Goal: Navigation & Orientation: Locate item on page

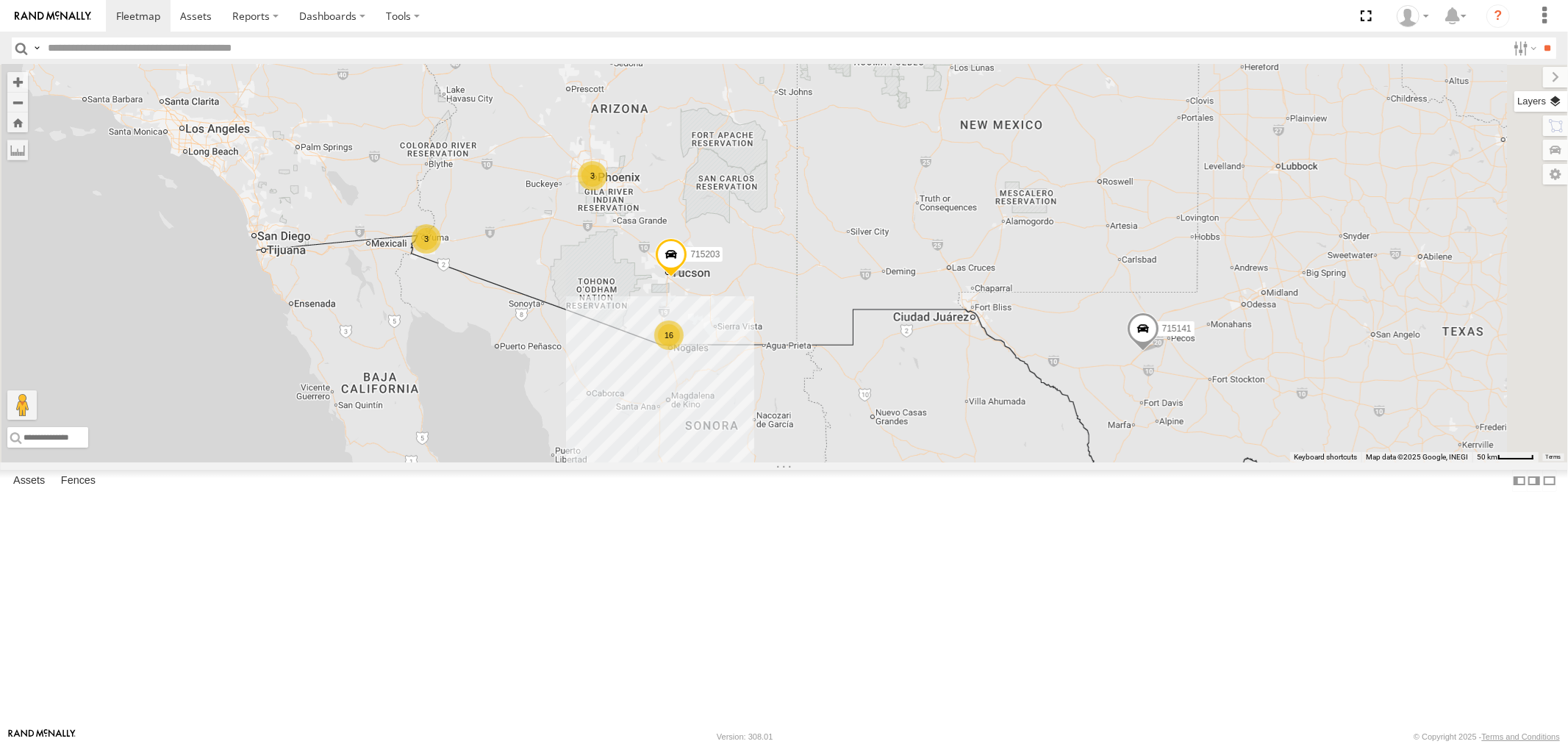
click at [1553, 101] on label at bounding box center [1541, 101] width 54 height 21
click at [0, 0] on span "Basemaps" at bounding box center [0, 0] width 0 height 0
click at [0, 0] on span "Satellite" at bounding box center [0, 0] width 0 height 0
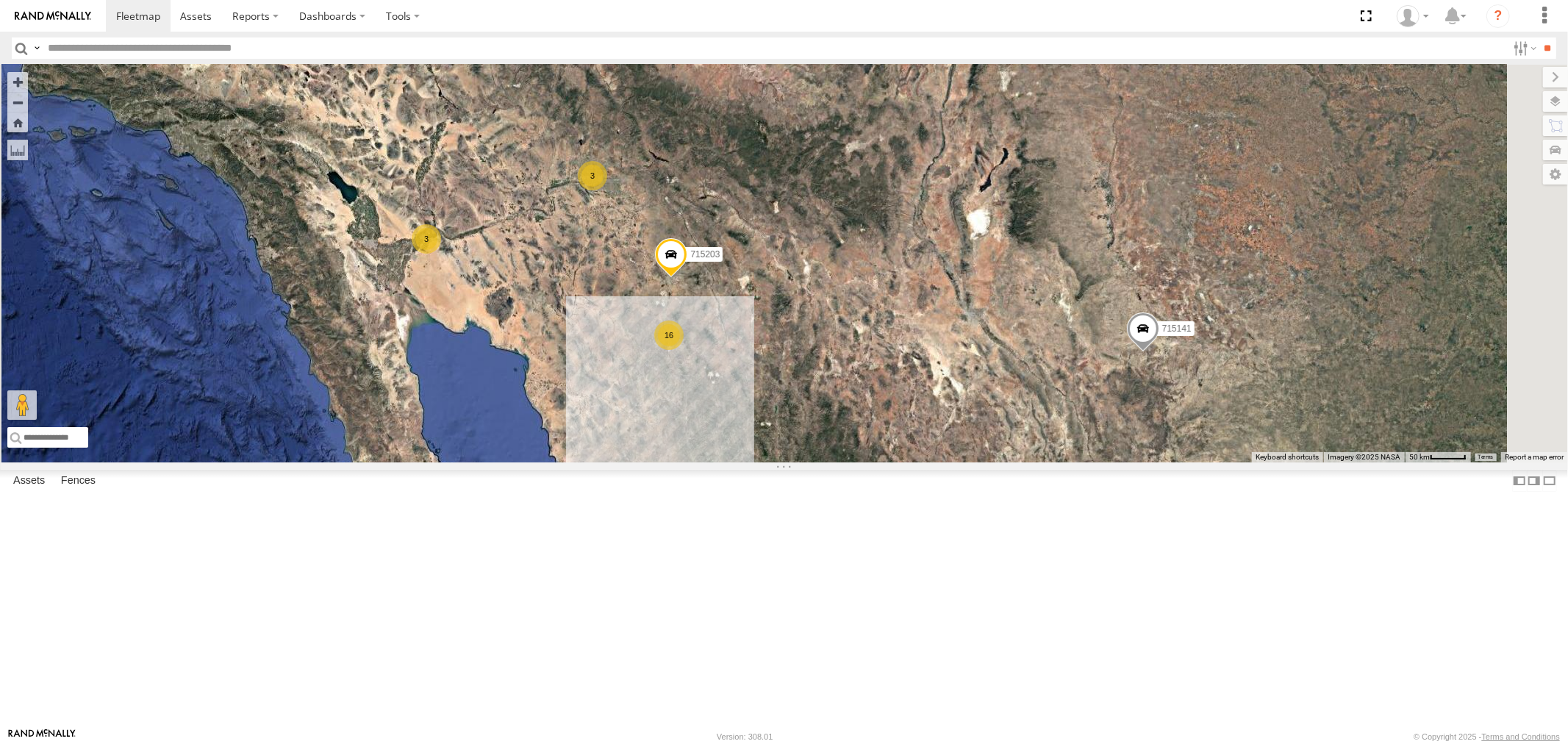
scroll to position [323, 0]
click at [0, 0] on div "715203" at bounding box center [0, 0] width 0 height 0
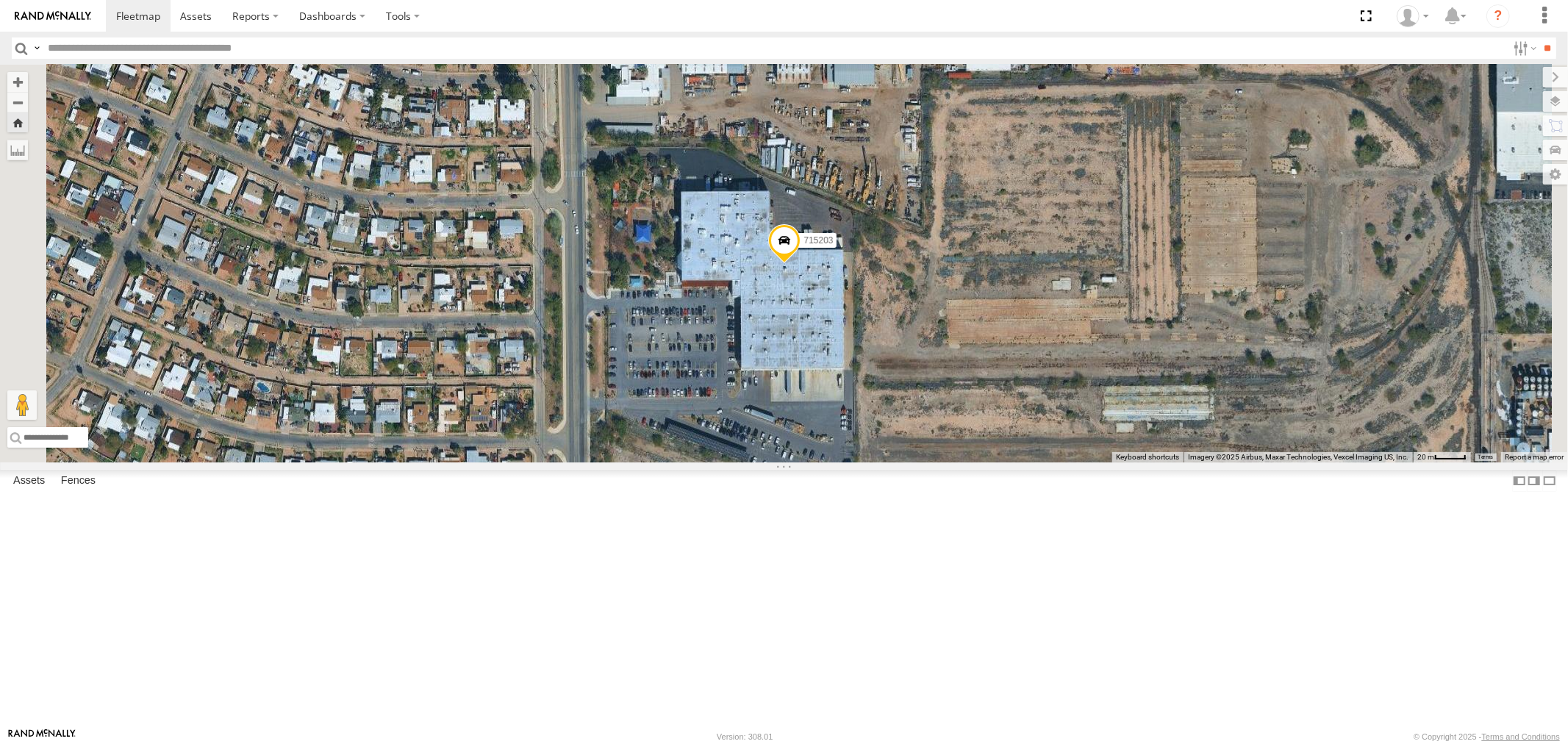
scroll to position [0, 0]
click at [0, 0] on div "715141" at bounding box center [0, 0] width 0 height 0
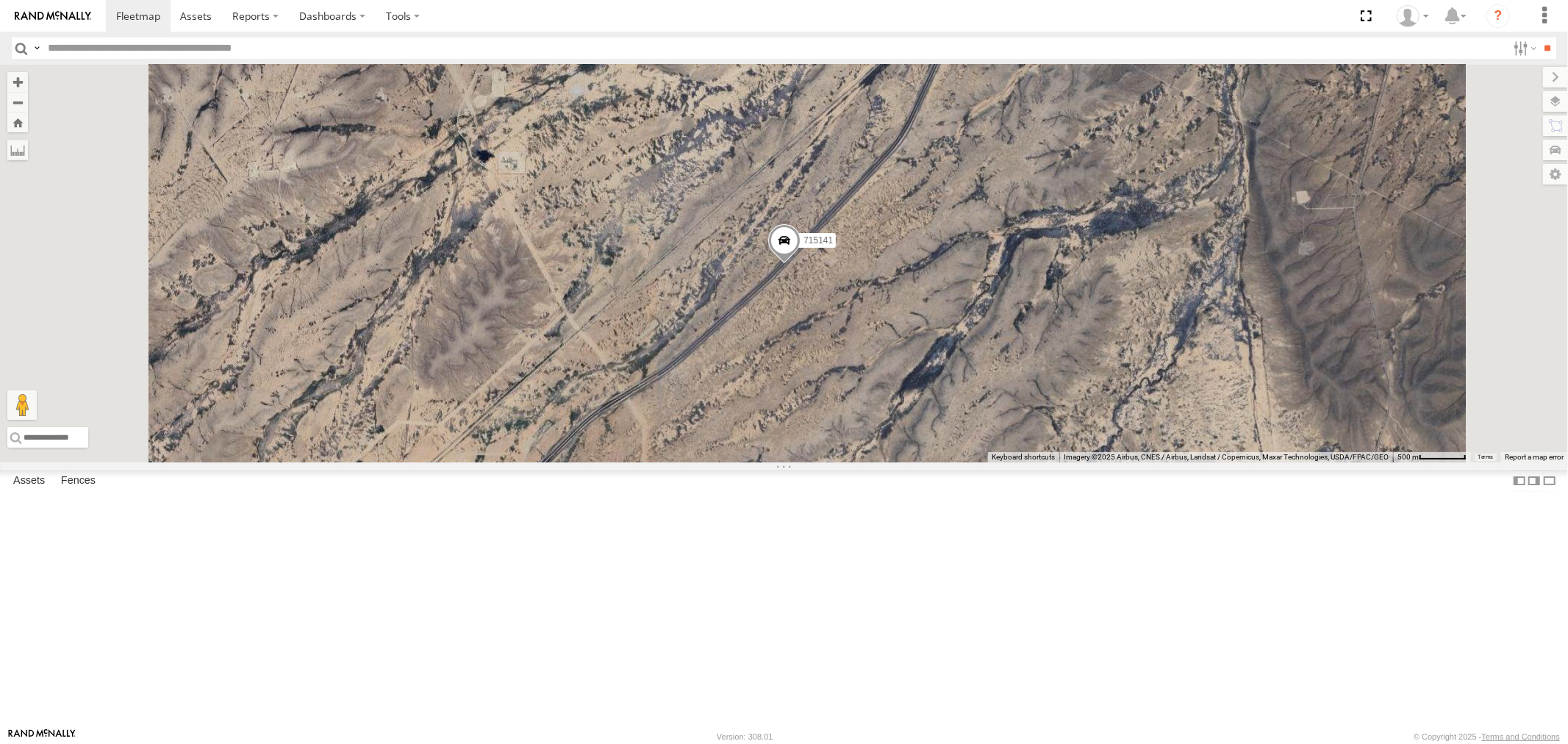
scroll to position [245, 0]
click at [0, 0] on div "F19-01 (David S)" at bounding box center [0, 0] width 0 height 0
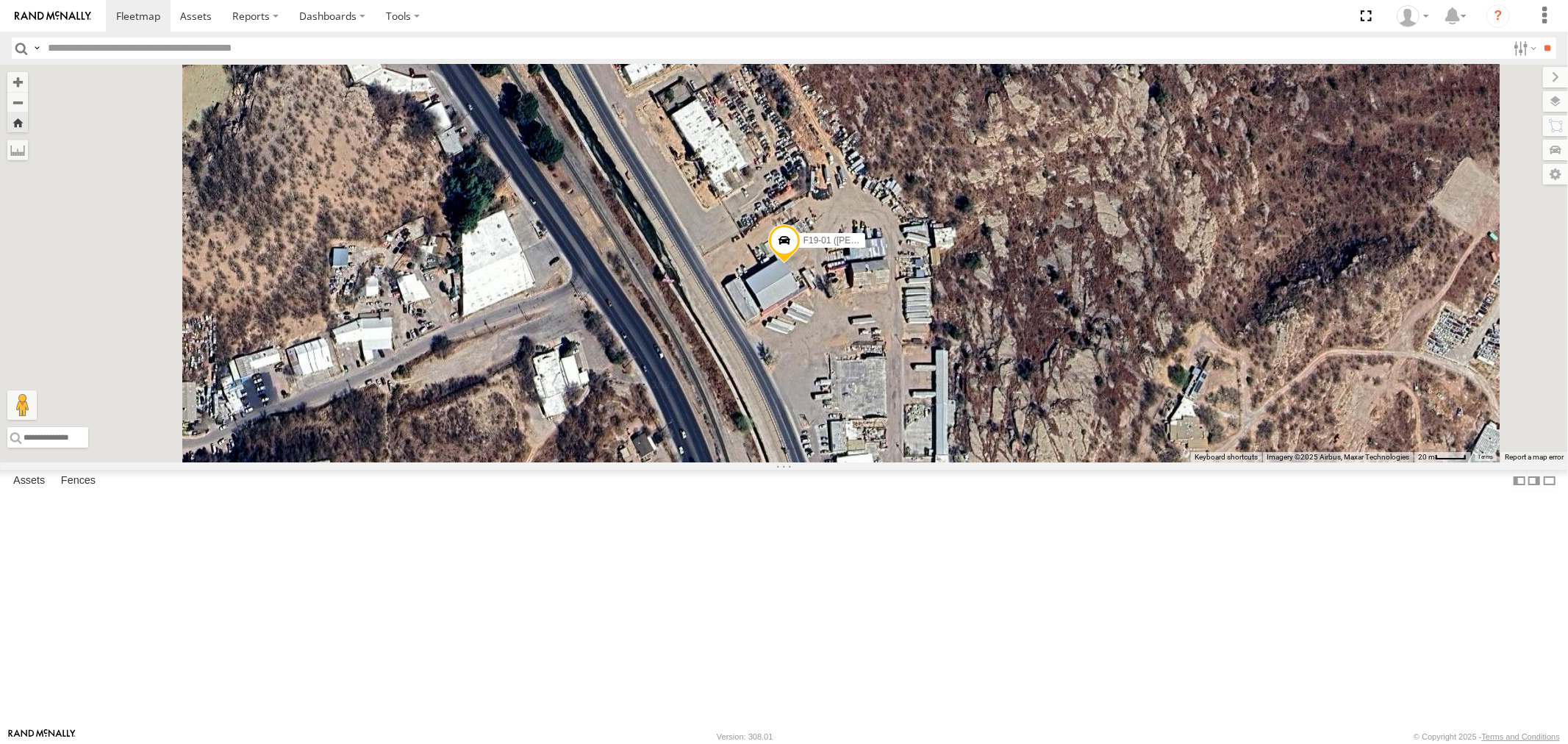
scroll to position [0, 0]
click at [0, 0] on div "715200" at bounding box center [0, 0] width 0 height 0
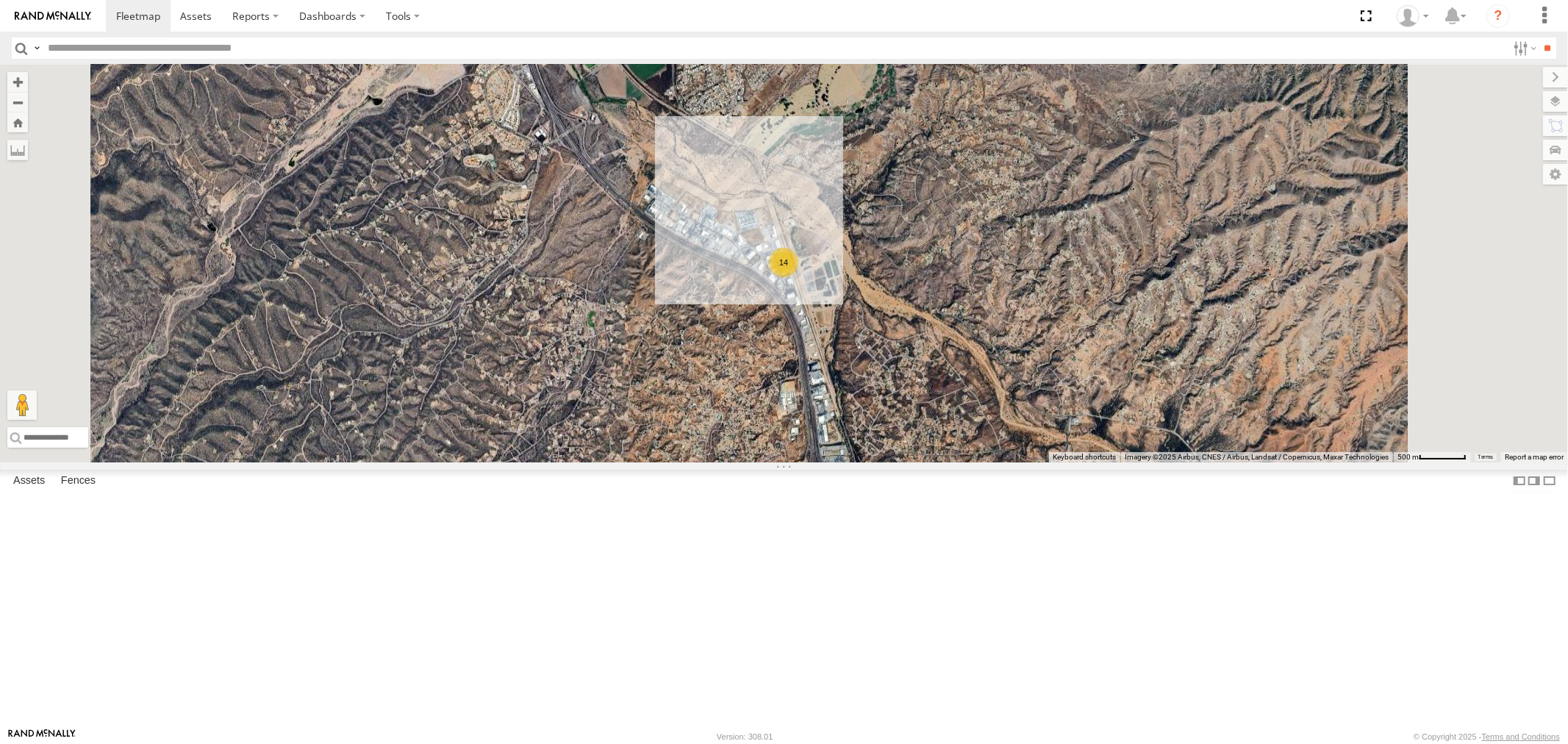
scroll to position [245, 0]
click at [0, 0] on div "Video" at bounding box center [0, 0] width 0 height 0
click at [0, 0] on div "FAD01" at bounding box center [0, 0] width 0 height 0
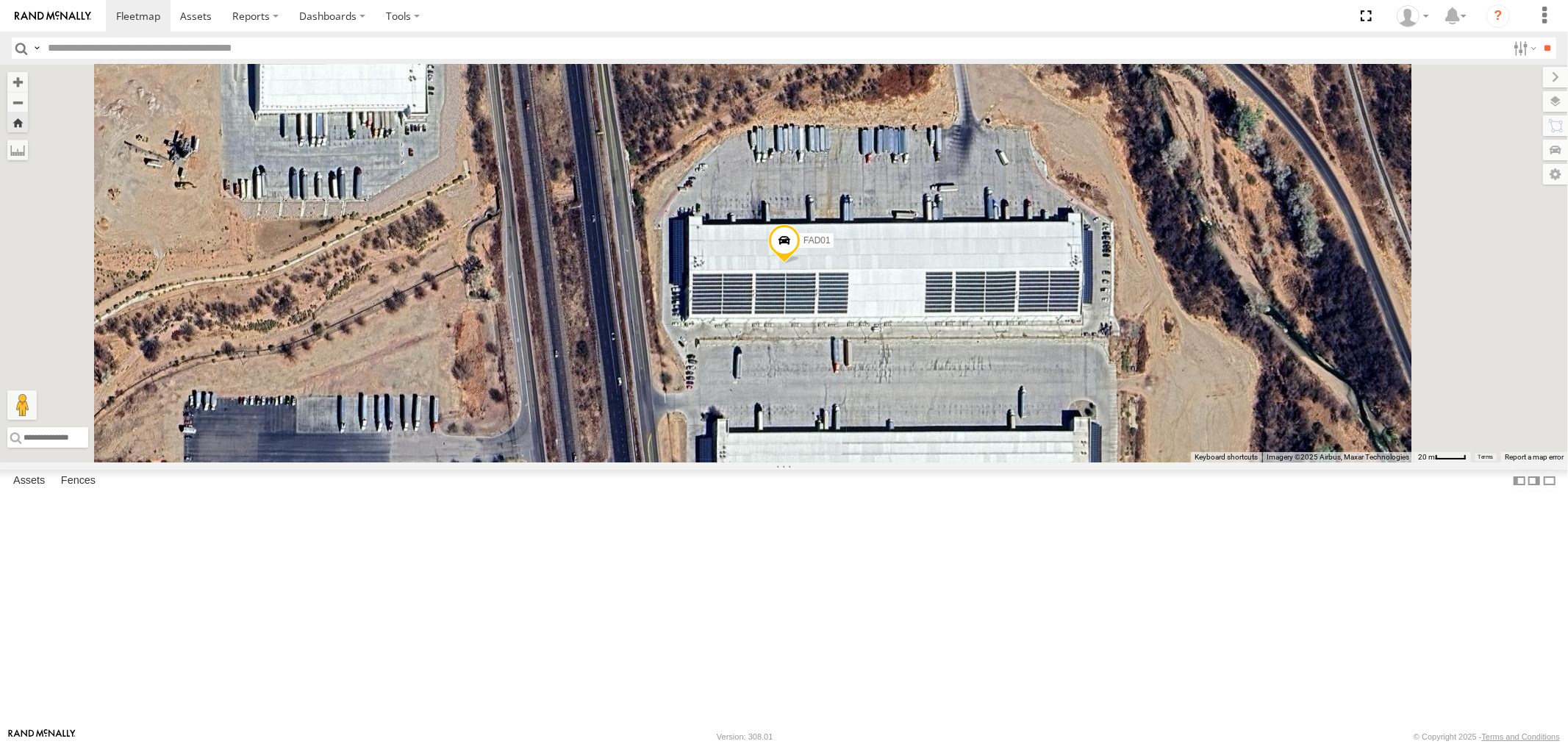
scroll to position [0, 0]
click at [133, 15] on span at bounding box center [138, 15] width 44 height 14
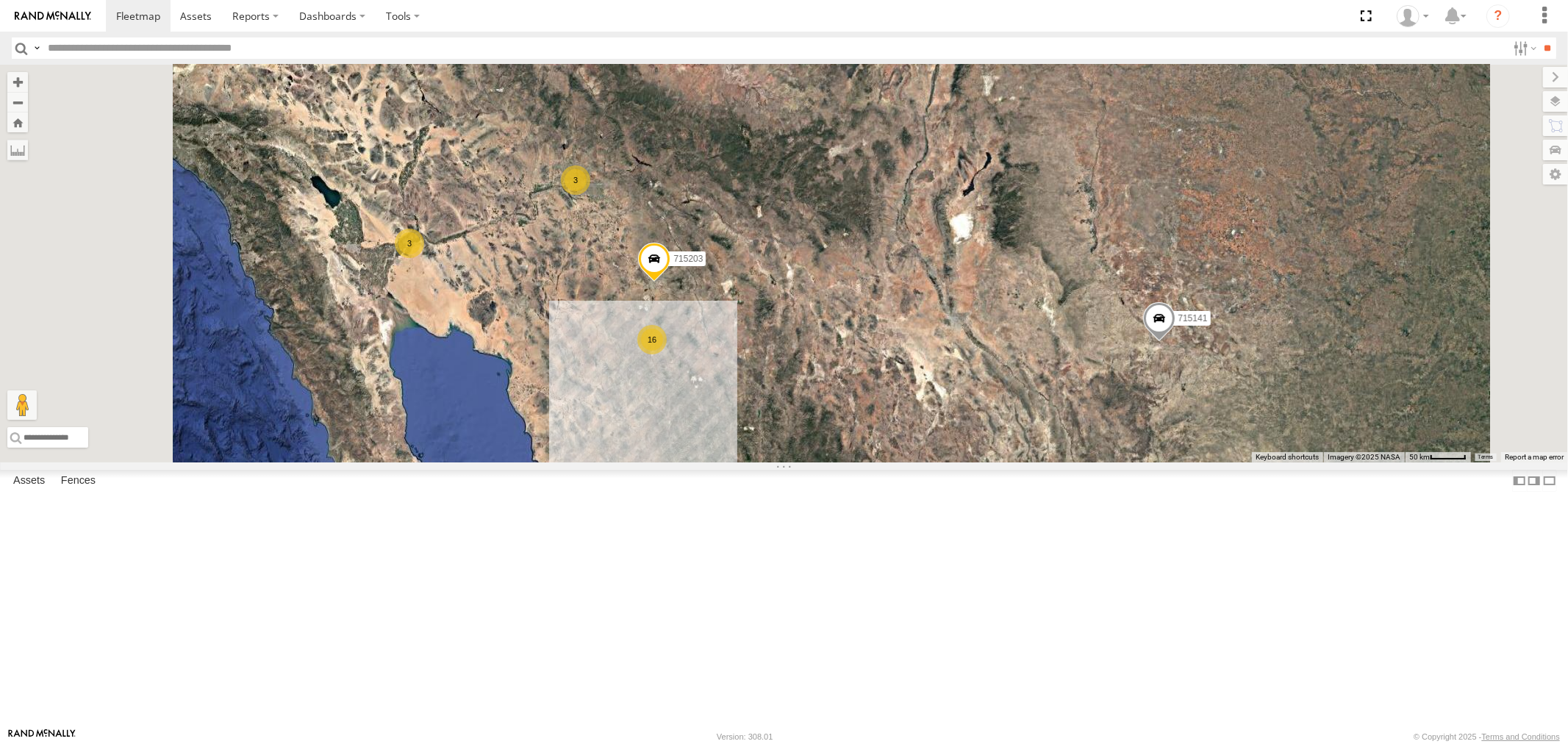
scroll to position [245, 0]
drag, startPoint x: 57, startPoint y: 537, endPoint x: 64, endPoint y: 537, distance: 7.0
click at [0, 0] on div "715203" at bounding box center [0, 0] width 0 height 0
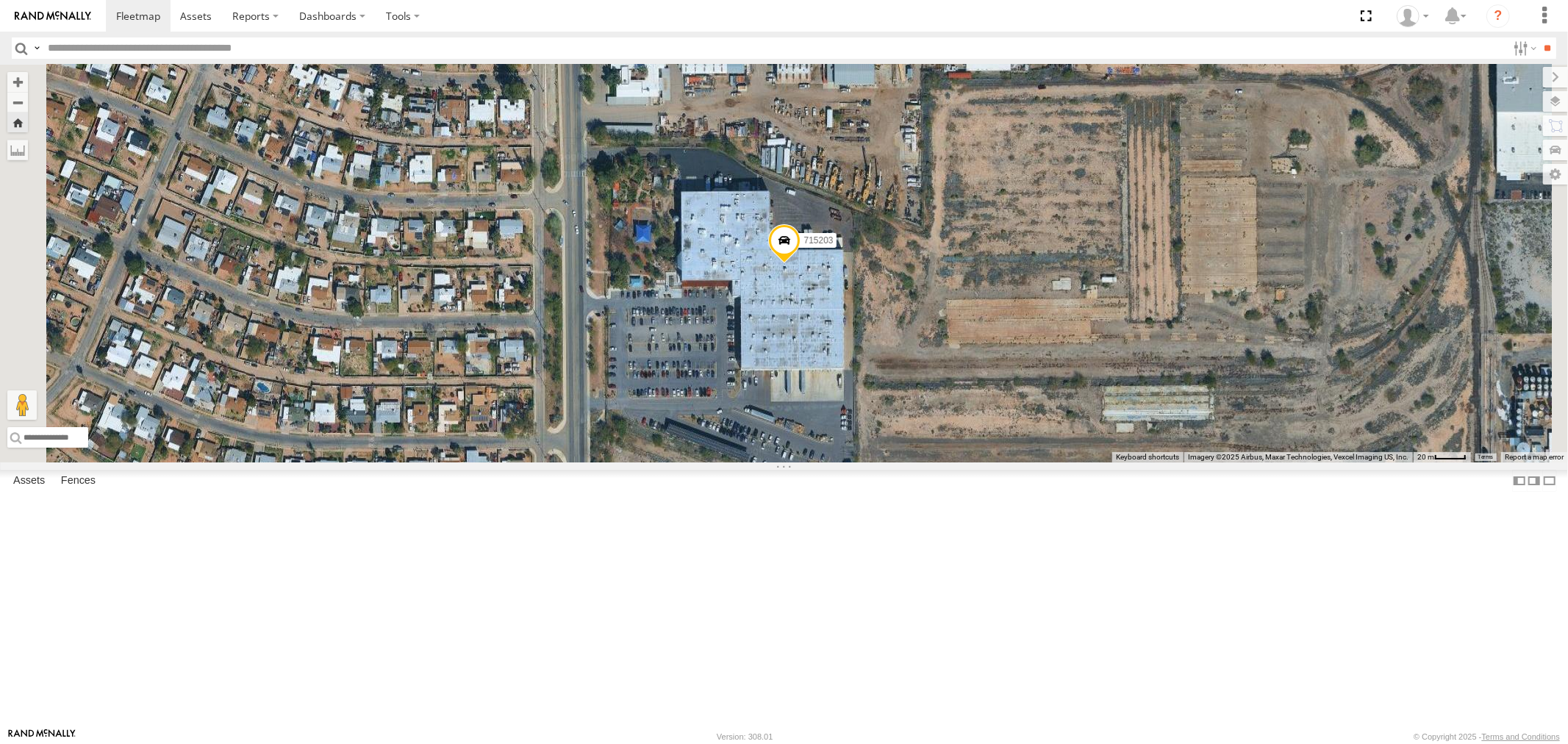
scroll to position [0, 0]
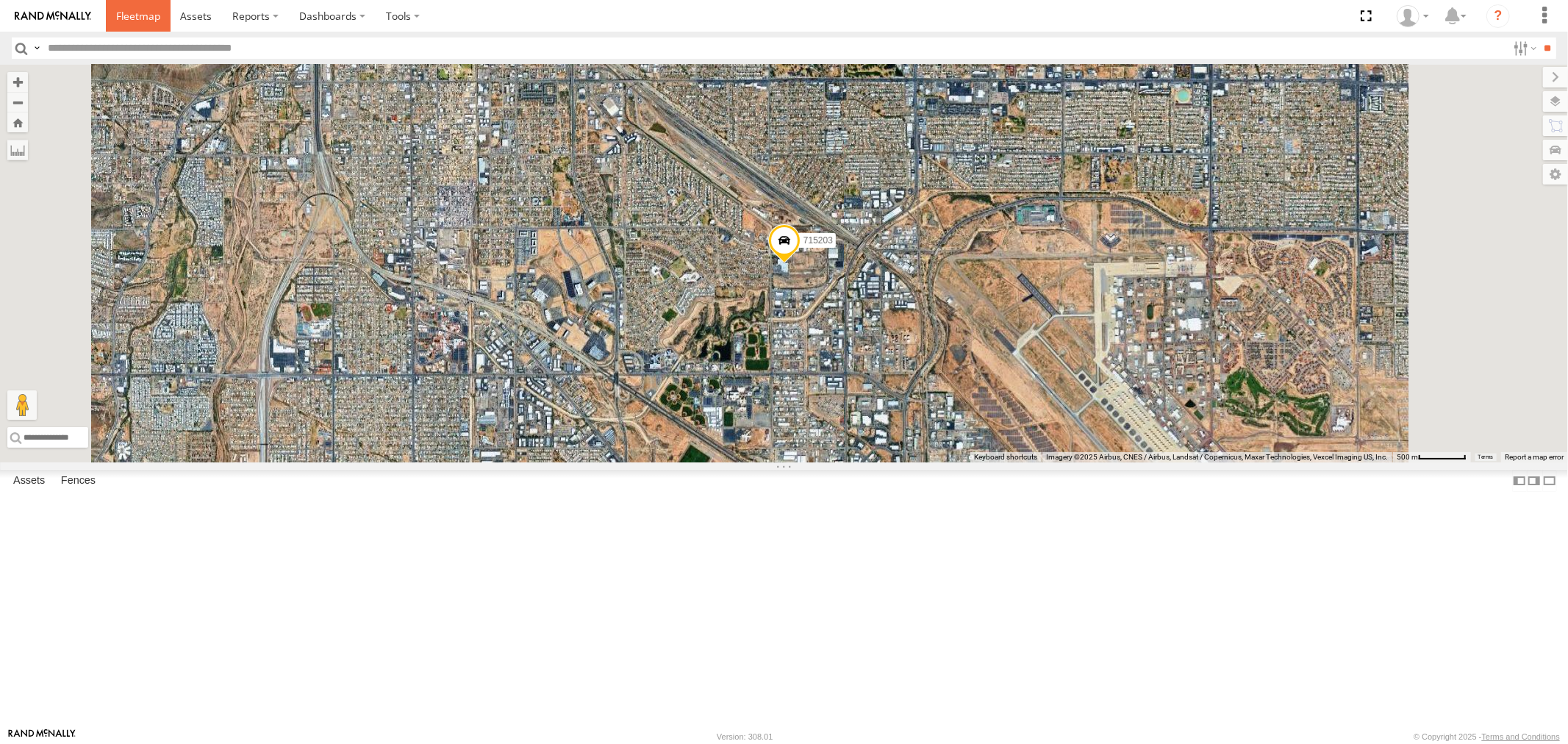
click at [135, 18] on span at bounding box center [138, 15] width 44 height 14
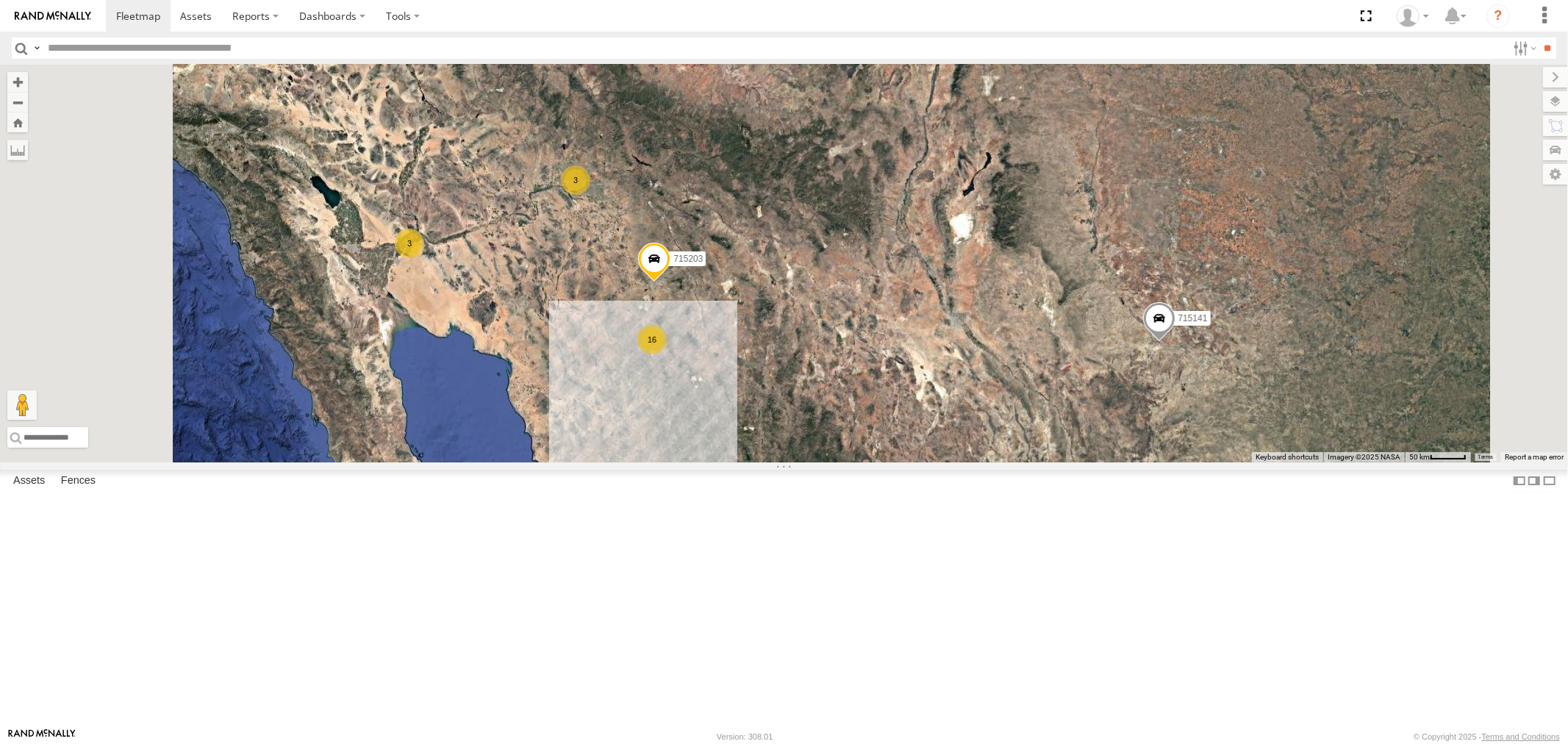
scroll to position [323, 0]
click at [0, 0] on div "715202" at bounding box center [0, 0] width 0 height 0
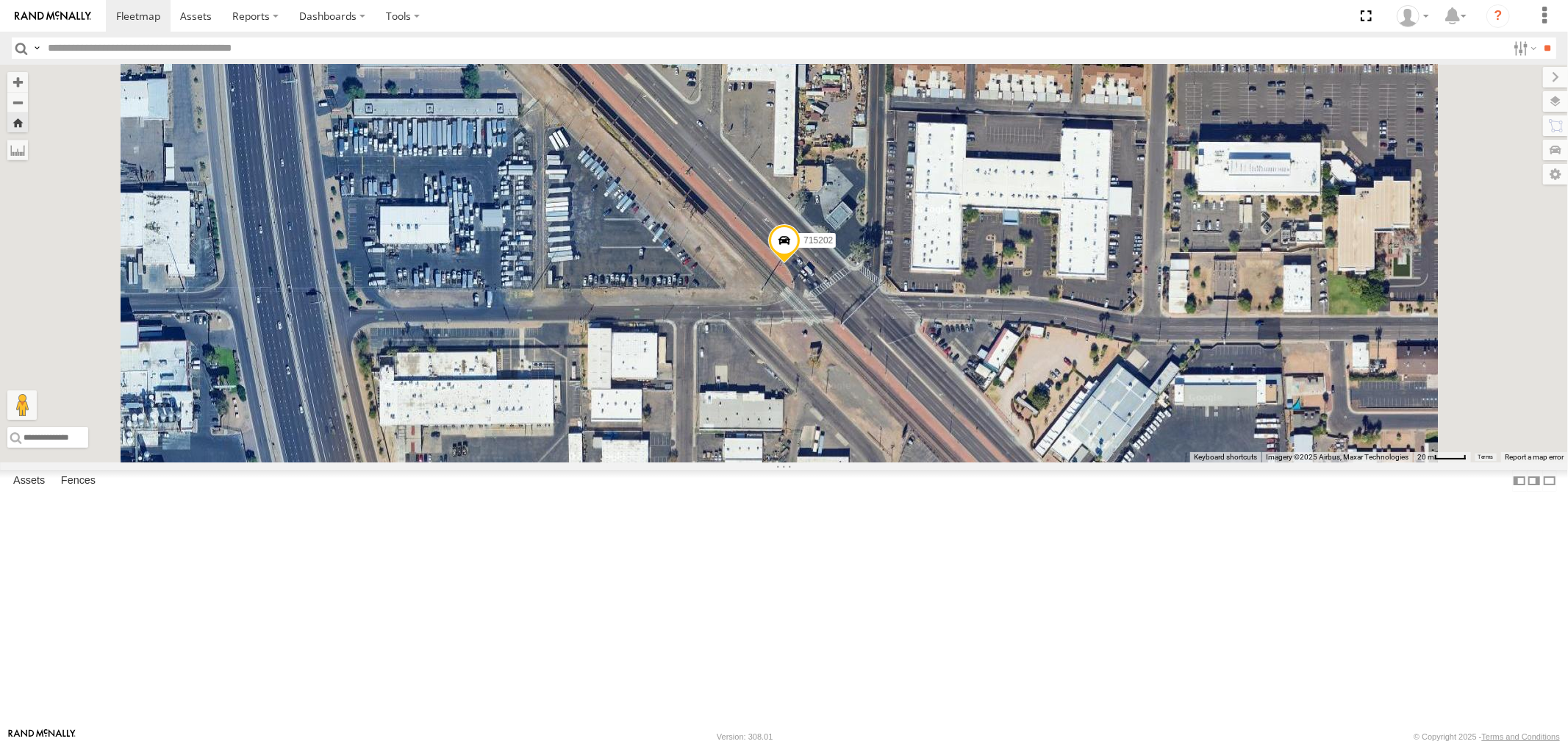
scroll to position [0, 0]
click at [133, 18] on span at bounding box center [138, 15] width 44 height 14
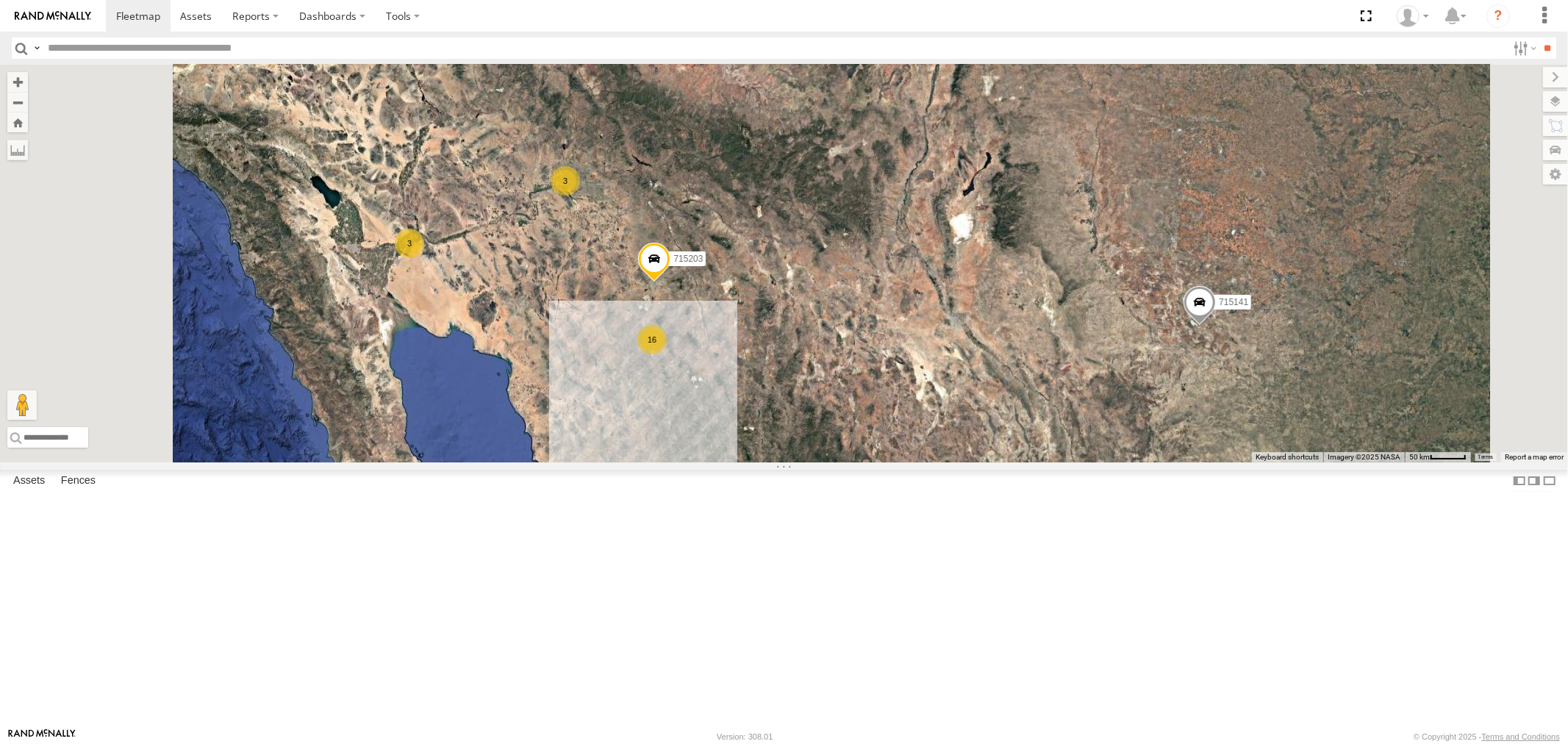
click at [0, 0] on div "715202" at bounding box center [0, 0] width 0 height 0
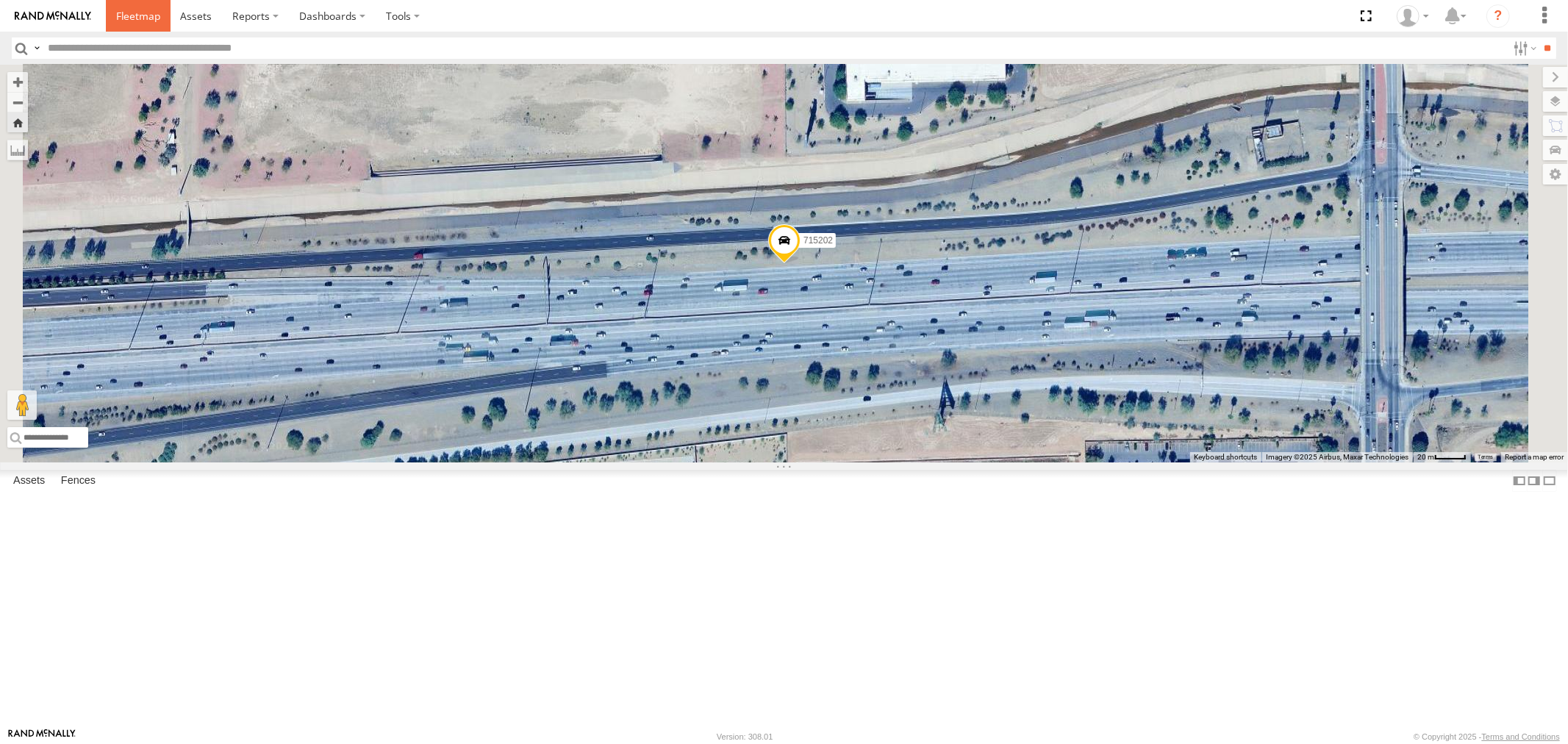
click at [159, 16] on span at bounding box center [138, 15] width 44 height 14
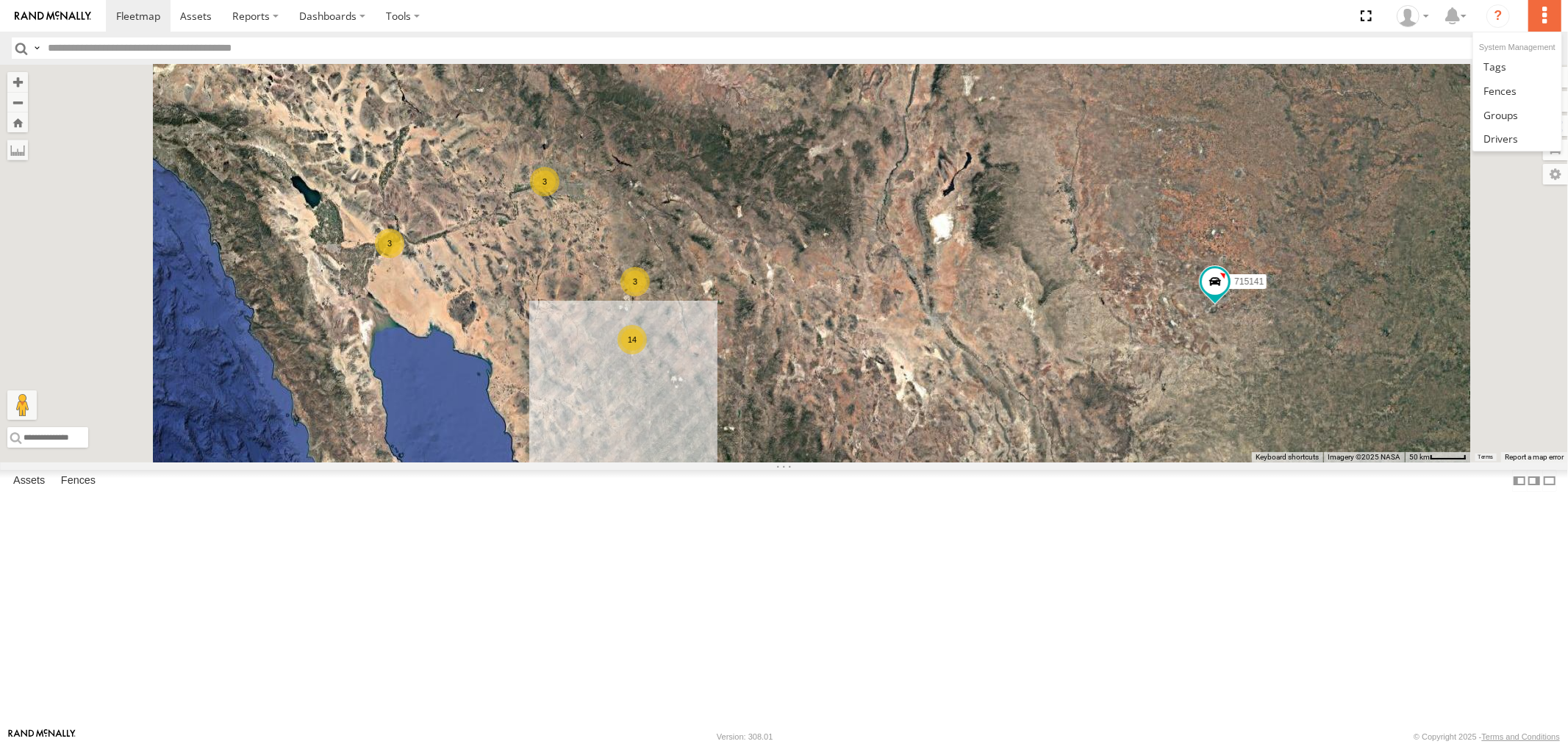
click at [1548, 18] on label at bounding box center [1544, 15] width 32 height 31
click at [1493, 113] on span at bounding box center [1500, 114] width 35 height 14
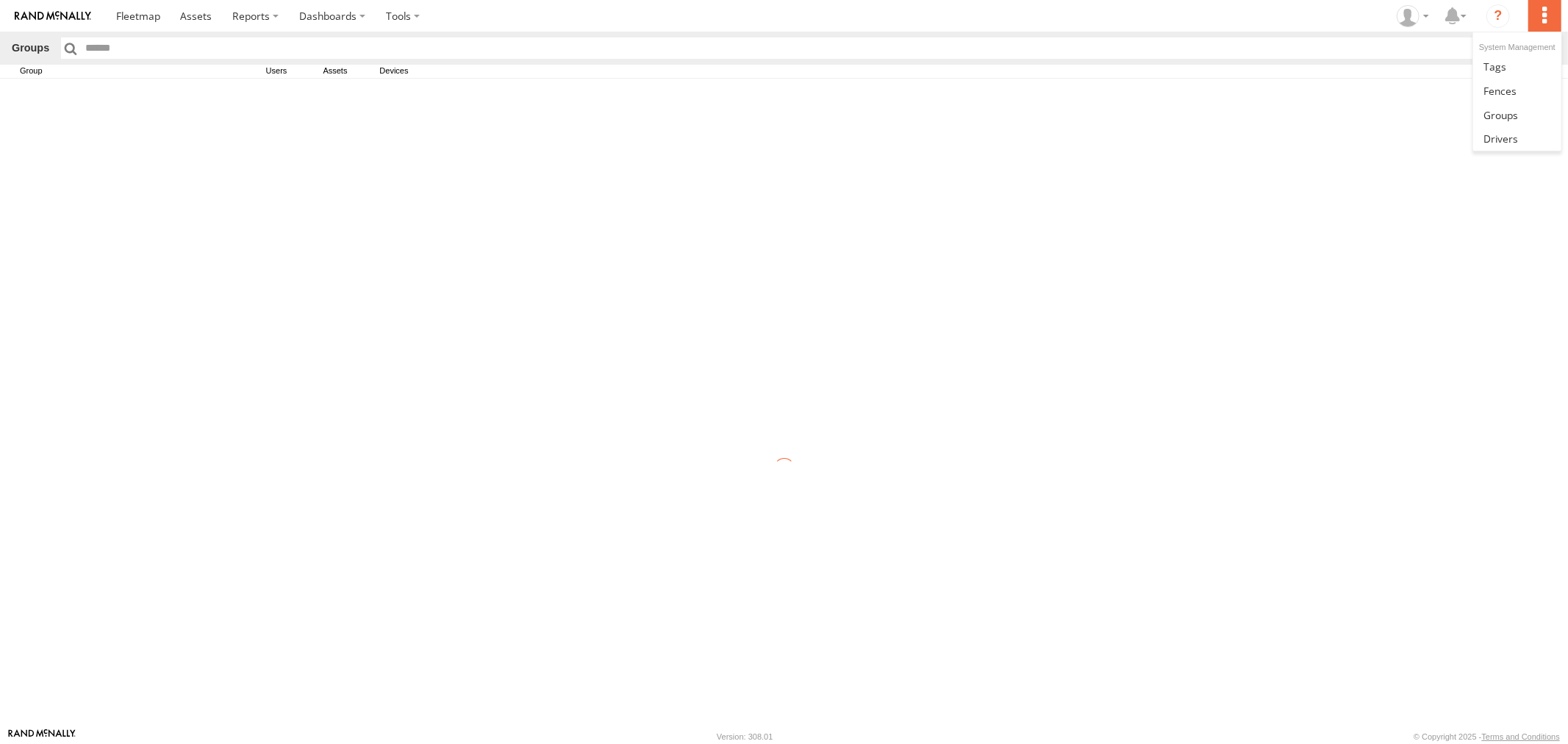
click at [1542, 18] on label at bounding box center [1544, 15] width 32 height 31
click at [1504, 137] on span at bounding box center [1500, 138] width 35 height 14
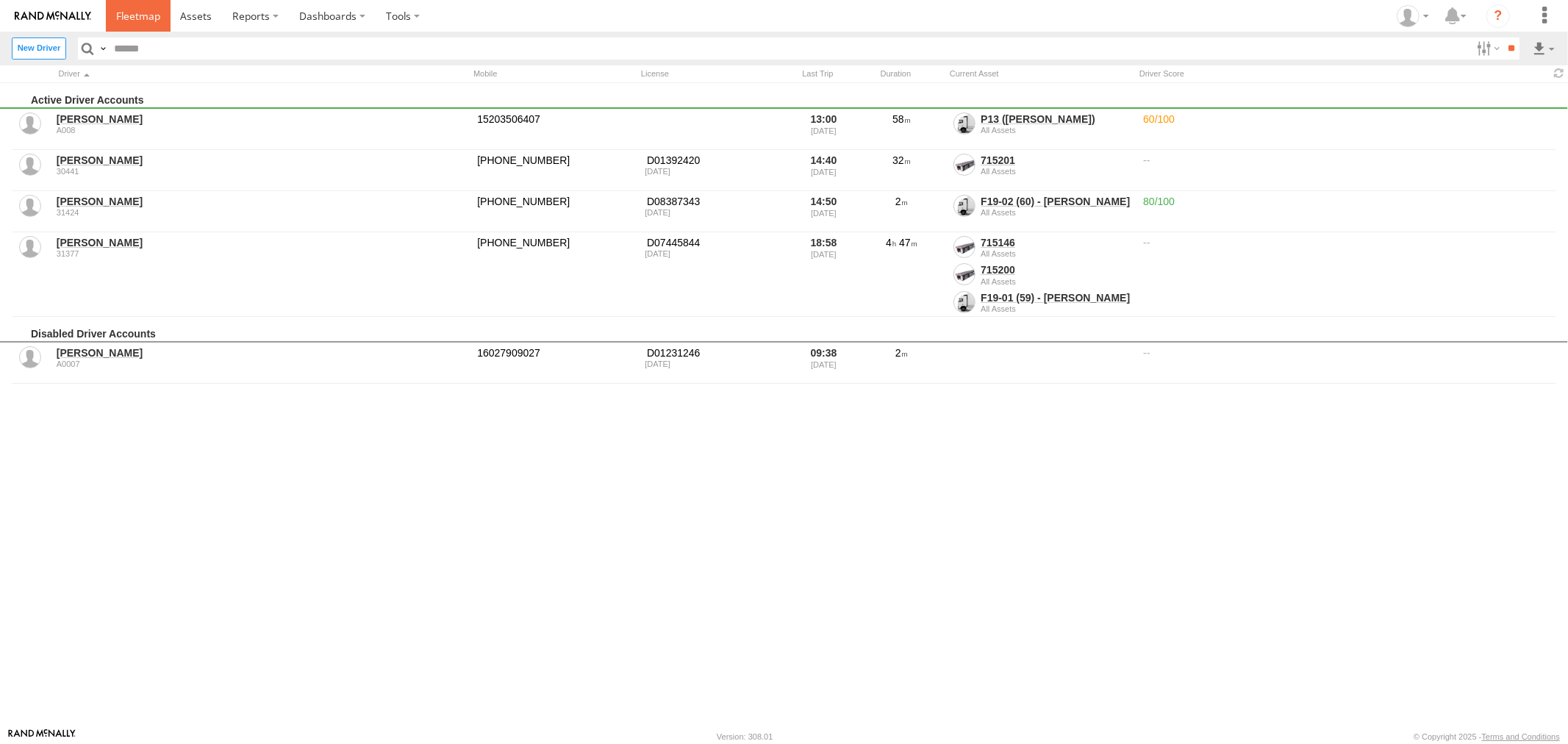
click at [133, 21] on span at bounding box center [138, 15] width 44 height 14
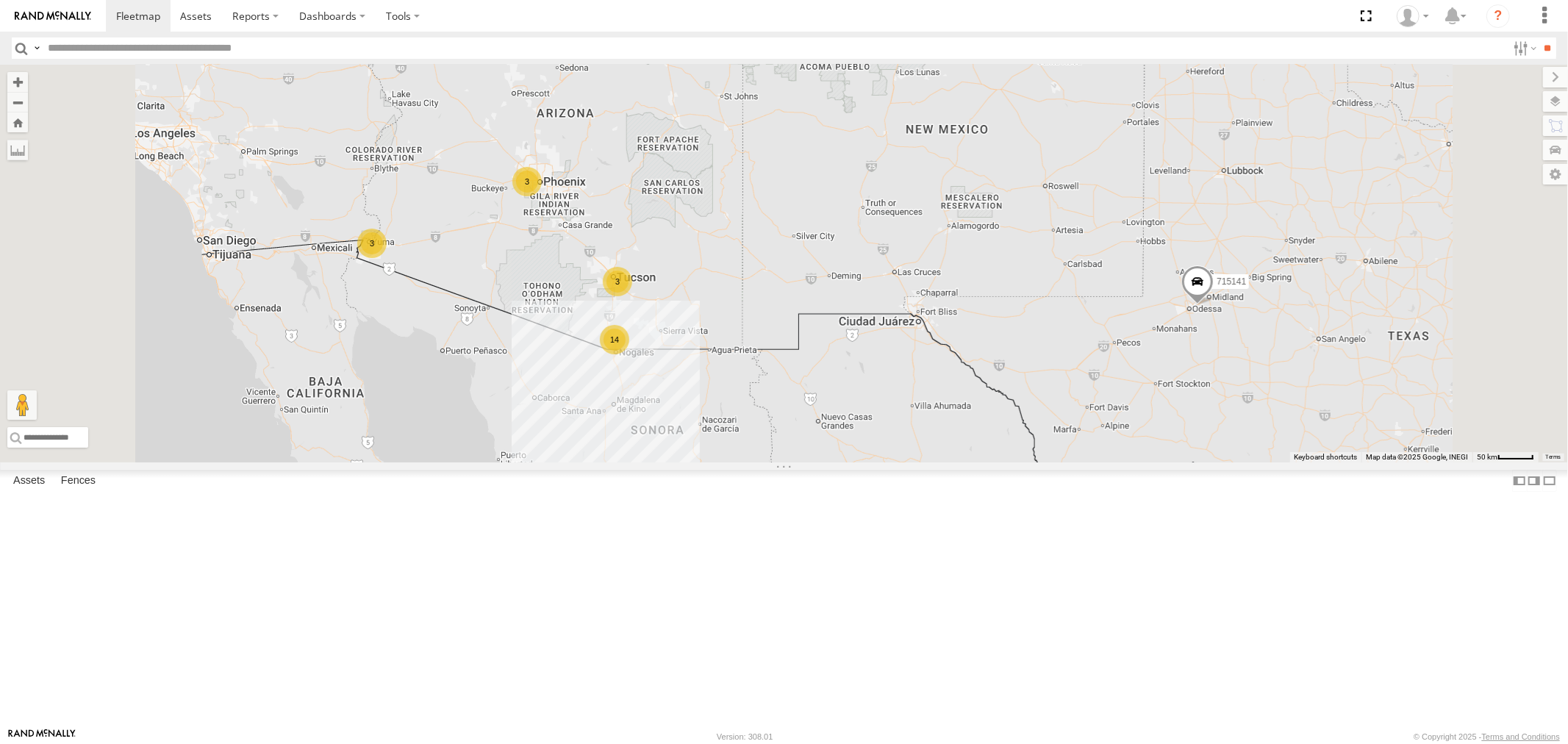
click at [0, 0] on div "P13 ([PERSON_NAME])" at bounding box center [0, 0] width 0 height 0
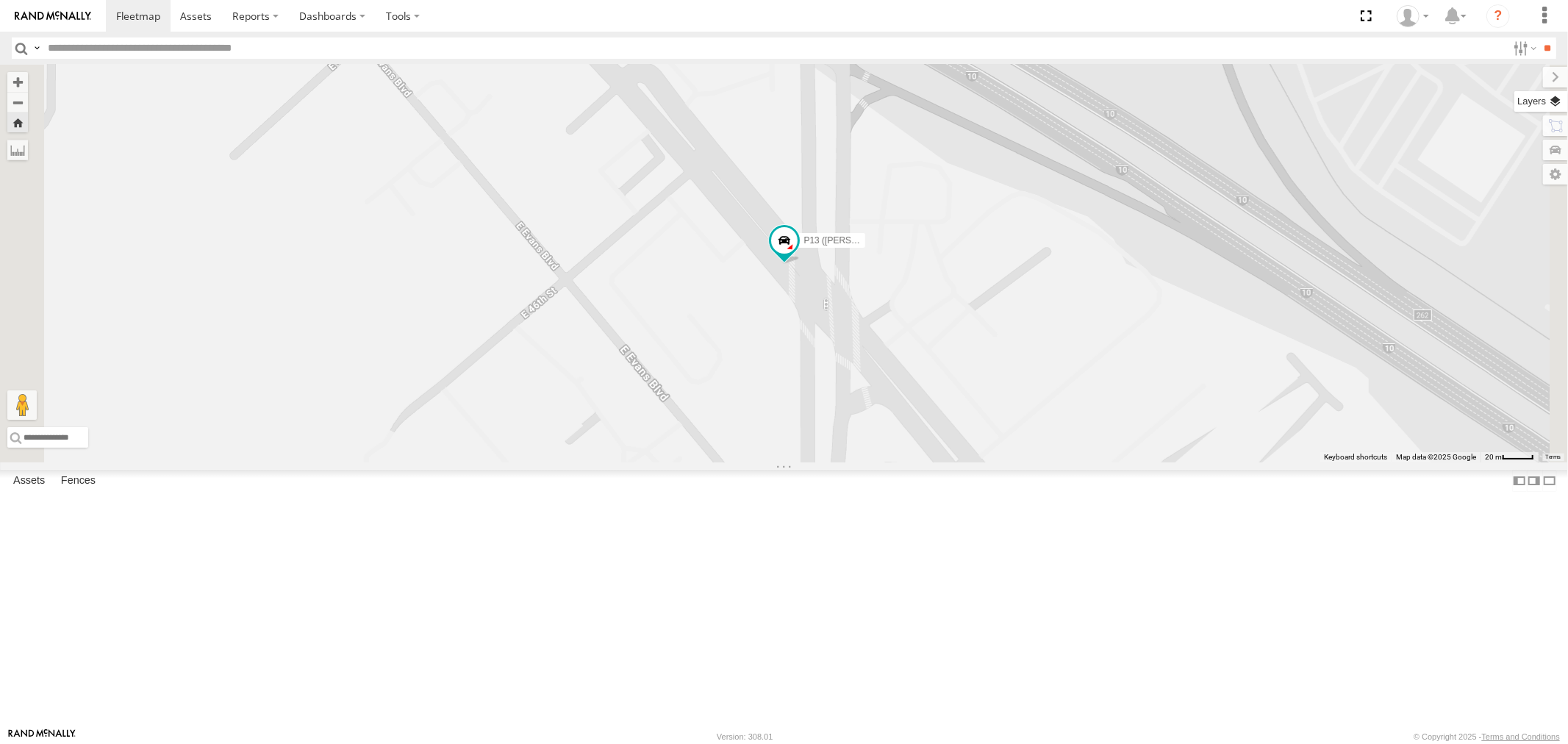
click at [1561, 101] on label at bounding box center [1541, 101] width 54 height 21
click at [0, 0] on span "Basemaps" at bounding box center [0, 0] width 0 height 0
click at [0, 0] on span "Satellite" at bounding box center [0, 0] width 0 height 0
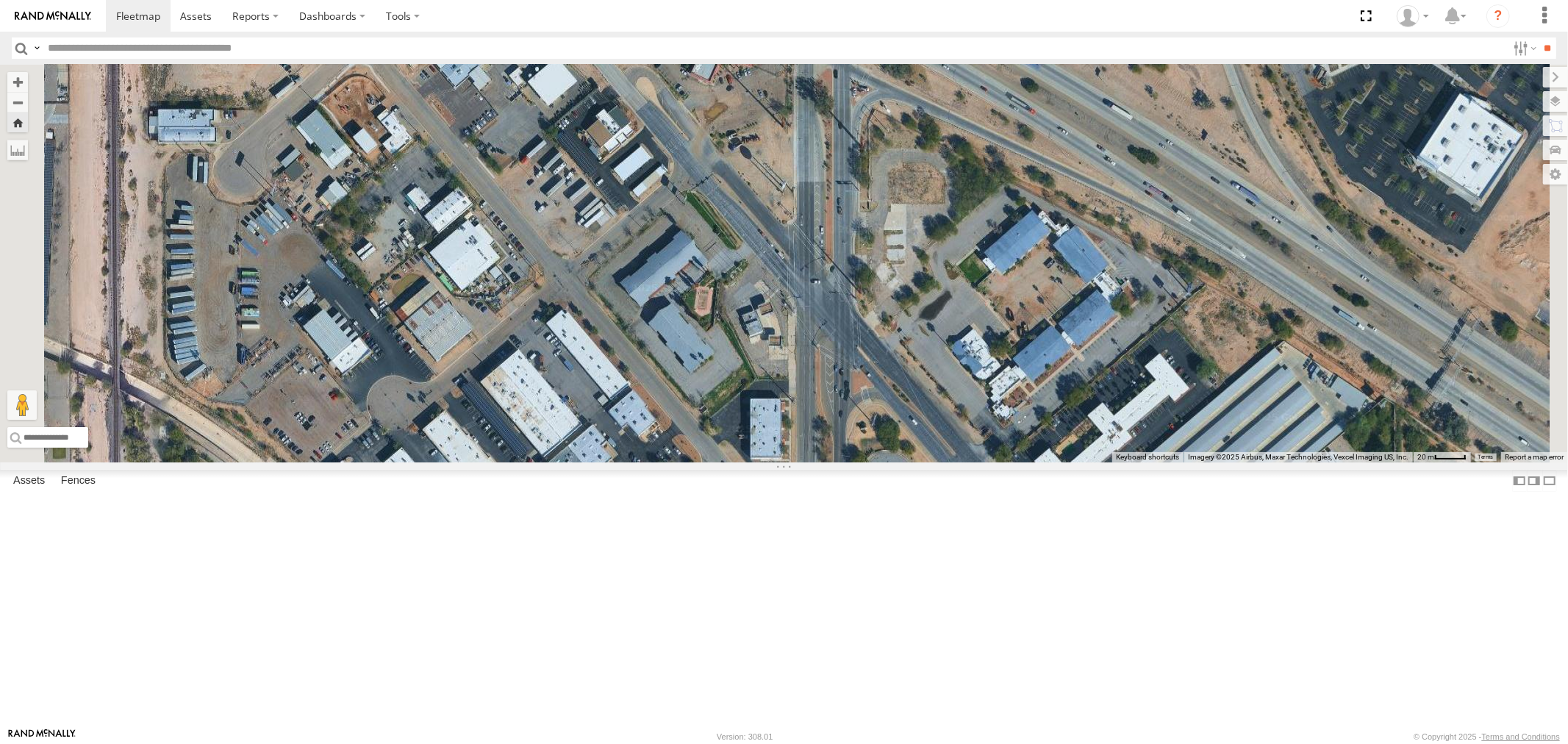
click at [0, 0] on div "All Assets" at bounding box center [0, 0] width 0 height 0
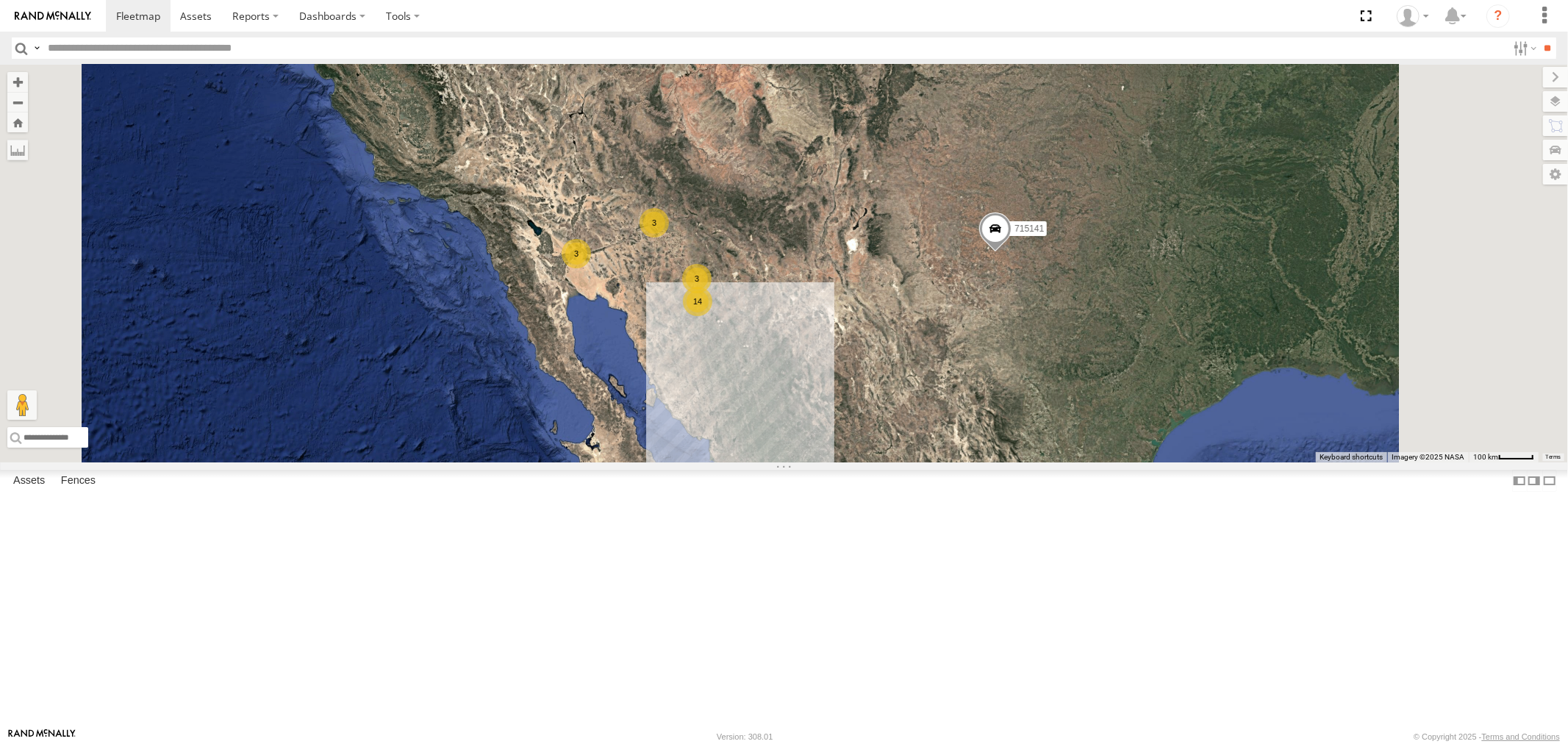
click at [0, 0] on div "715202" at bounding box center [0, 0] width 0 height 0
